Goal: Information Seeking & Learning: Find specific page/section

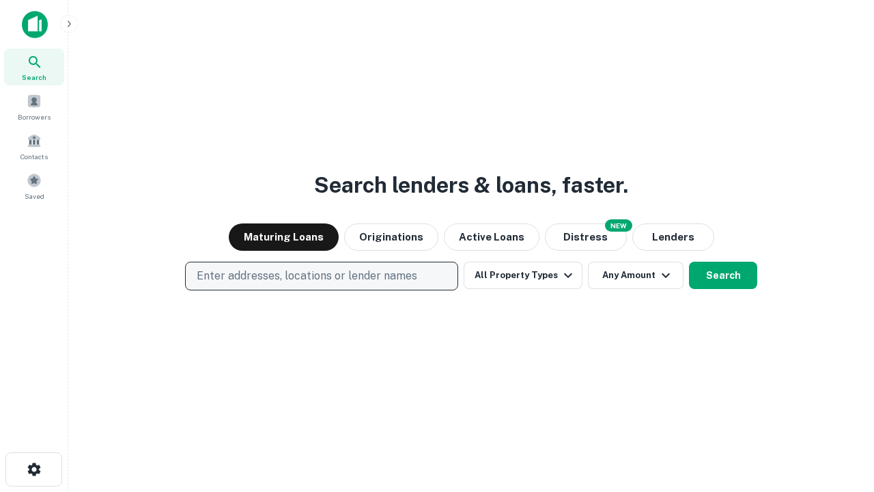
click at [321, 276] on p "Enter addresses, locations or lender names" at bounding box center [307, 276] width 221 height 16
type input "**********"
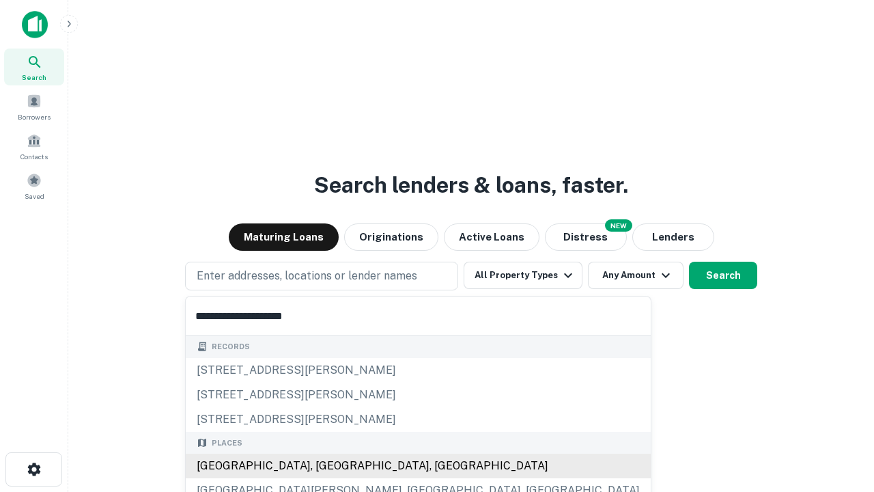
click at [326, 466] on div "[GEOGRAPHIC_DATA], [GEOGRAPHIC_DATA], [GEOGRAPHIC_DATA]" at bounding box center [418, 465] width 465 height 25
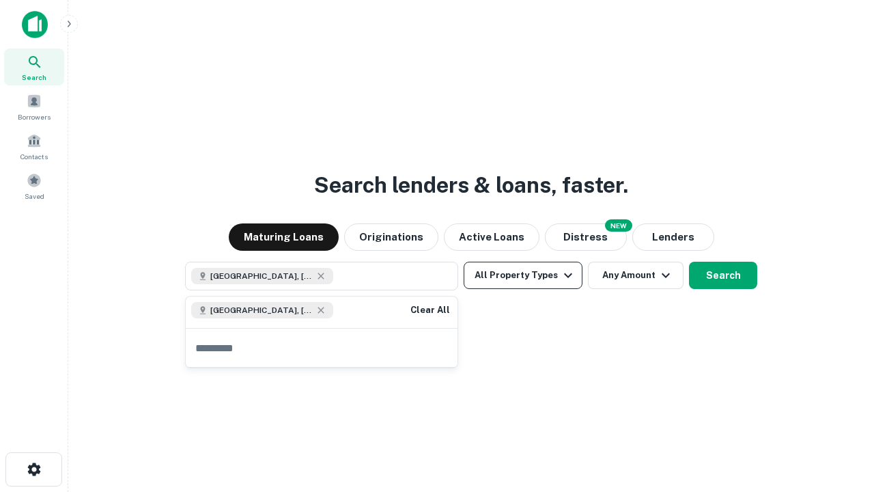
click at [523, 275] on button "All Property Types" at bounding box center [523, 275] width 119 height 27
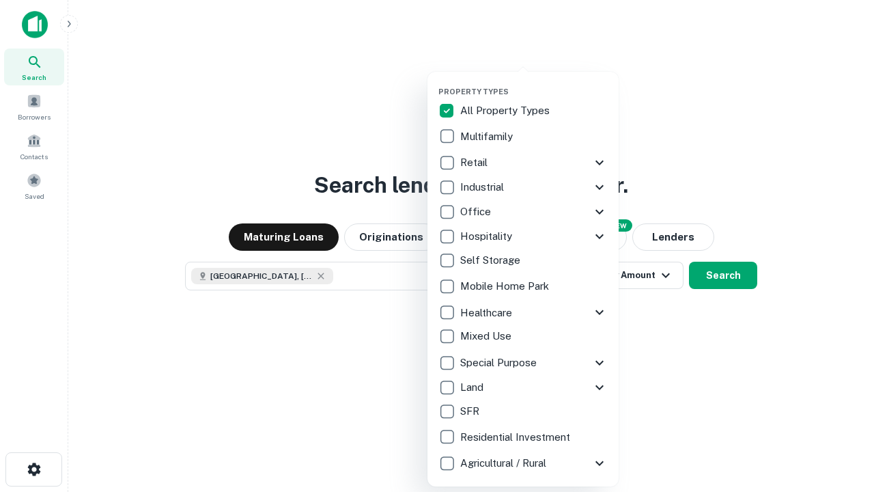
click at [534, 83] on button "button" at bounding box center [533, 83] width 191 height 1
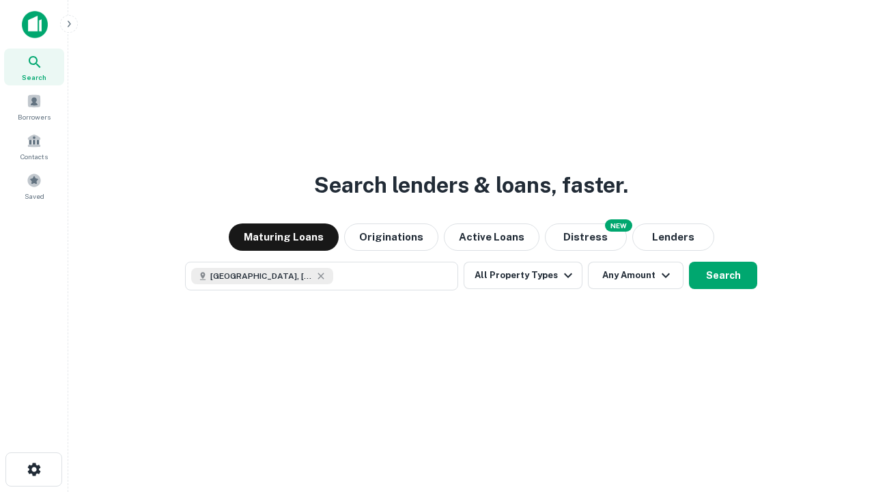
scroll to position [22, 0]
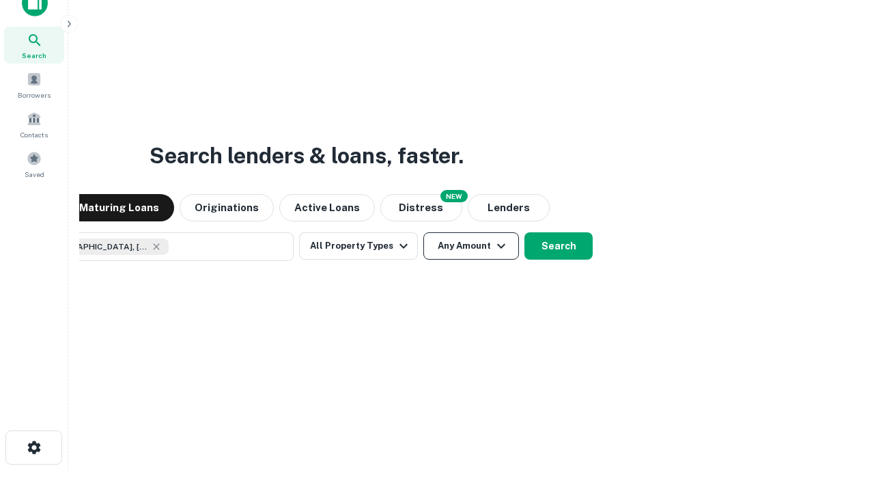
click at [423, 232] on button "Any Amount" at bounding box center [471, 245] width 96 height 27
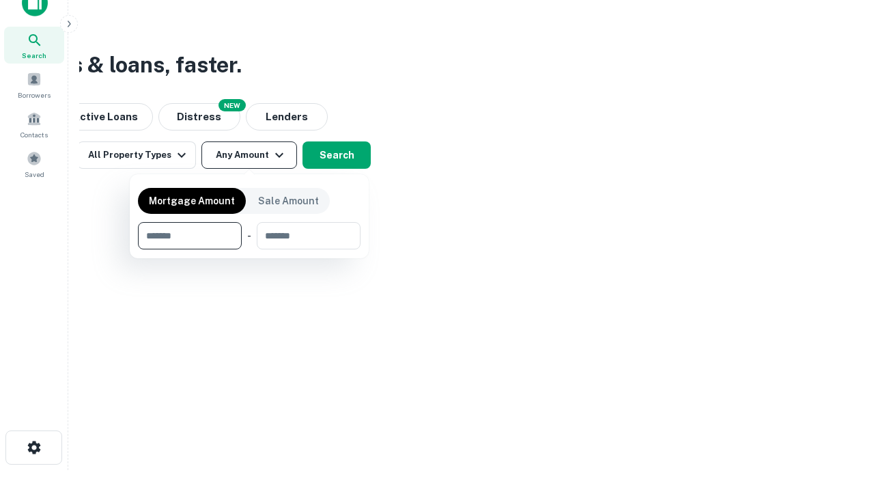
type input "*******"
click at [249, 249] on button "button" at bounding box center [249, 249] width 223 height 1
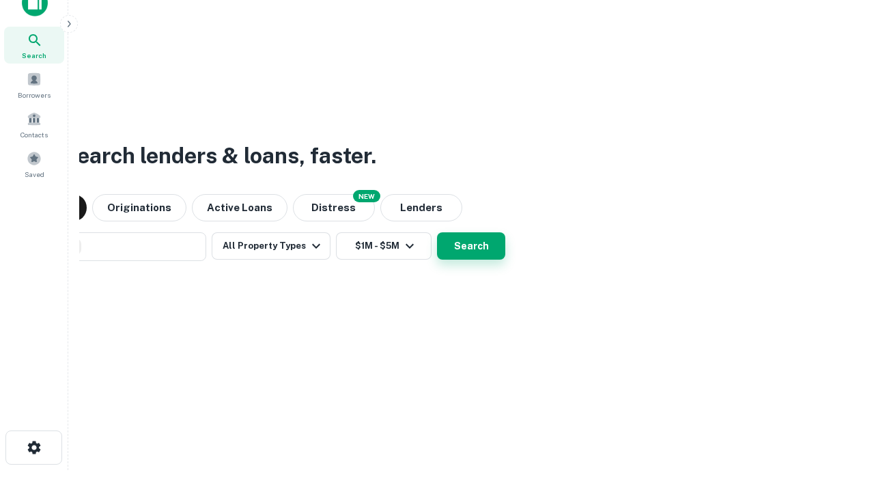
click at [437, 232] on button "Search" at bounding box center [471, 245] width 68 height 27
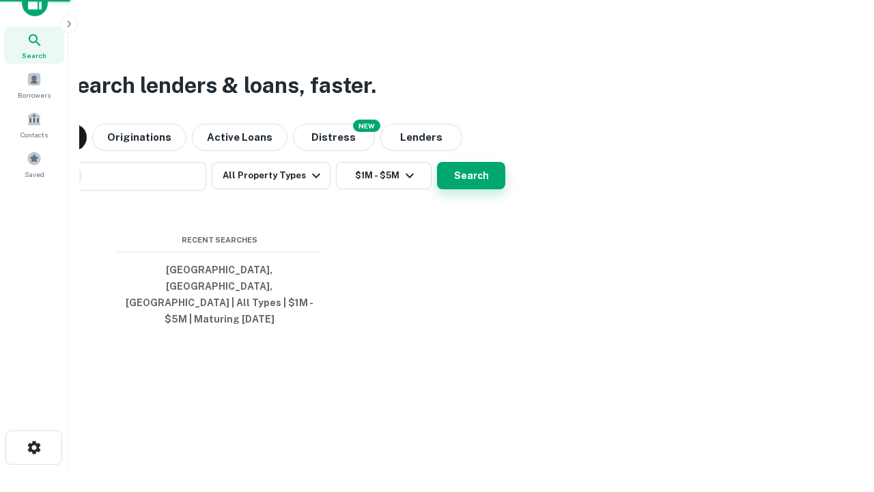
scroll to position [44, 387]
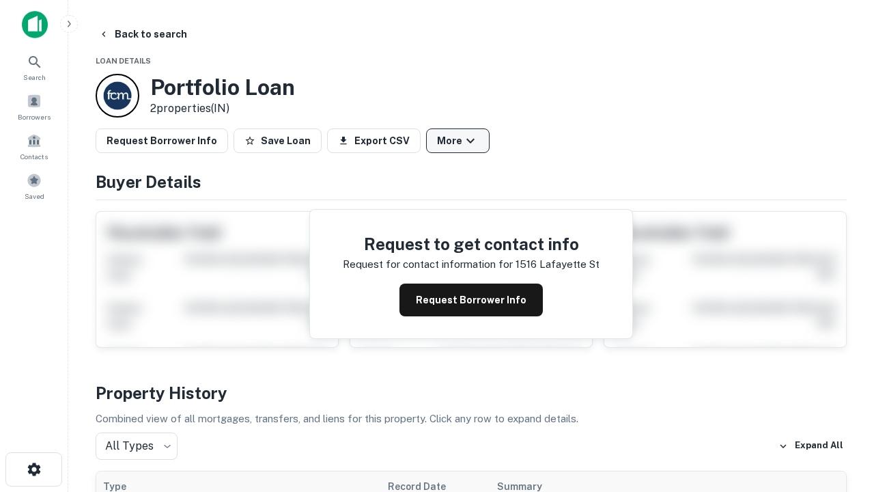
click at [458, 141] on button "More" at bounding box center [458, 140] width 64 height 25
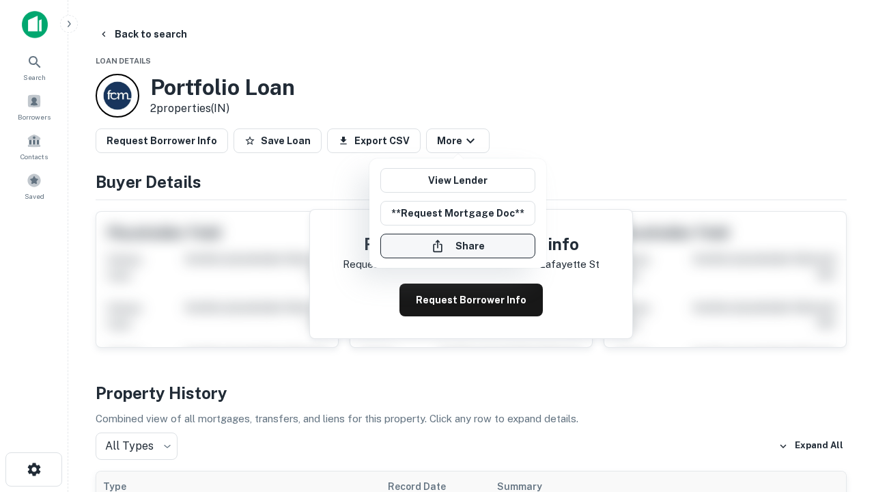
click at [458, 246] on button "Share" at bounding box center [457, 246] width 155 height 25
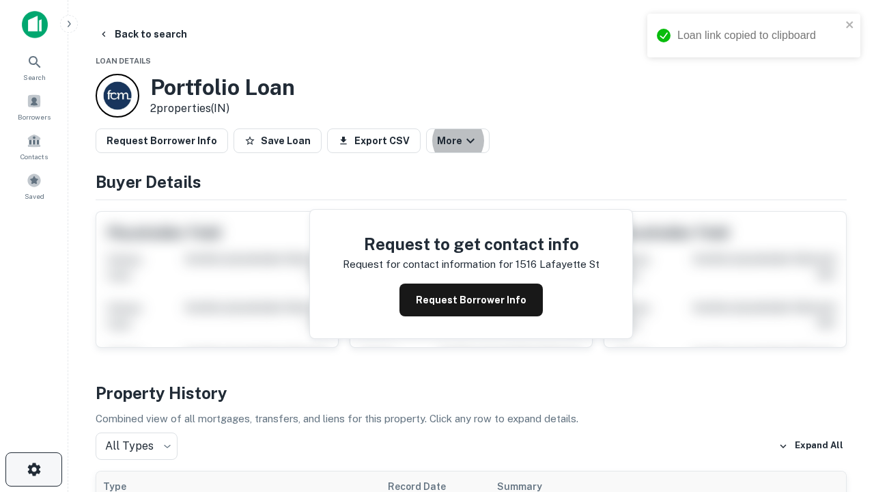
click at [33, 469] on icon "button" at bounding box center [34, 469] width 16 height 16
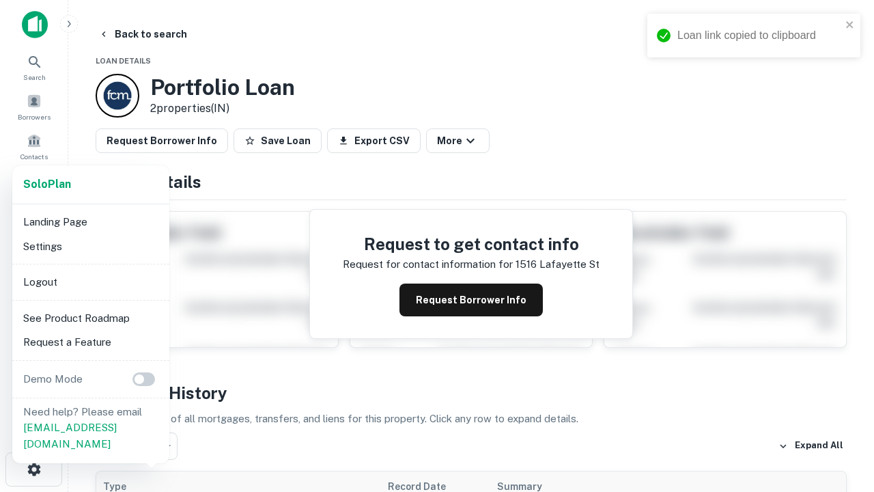
click at [90, 281] on li "Logout" at bounding box center [91, 282] width 146 height 25
